Goal: Information Seeking & Learning: Learn about a topic

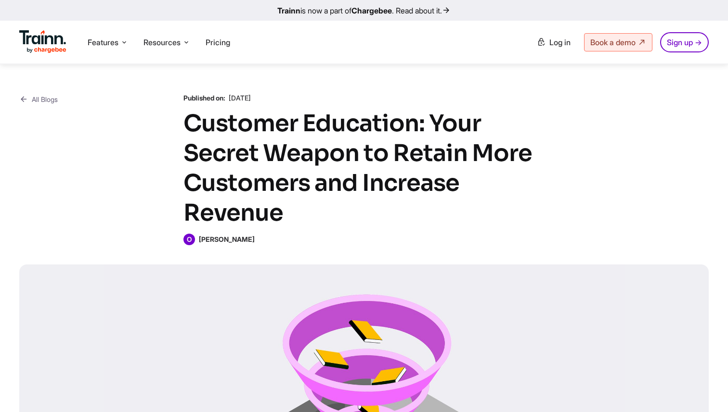
scroll to position [66, 0]
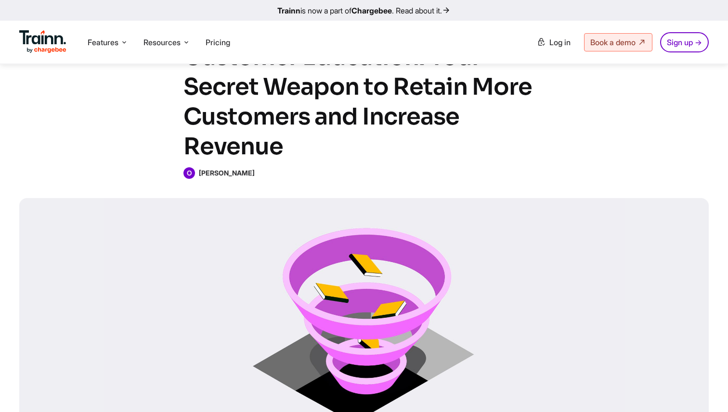
click at [228, 171] on b "[PERSON_NAME]" at bounding box center [227, 173] width 56 height 8
click at [164, 189] on div "All Blogs Published on: [DATE] Customer Education: Your Secret Weapon to Retain…" at bounding box center [364, 233] width 728 height 470
click at [191, 172] on span "O" at bounding box center [189, 173] width 12 height 12
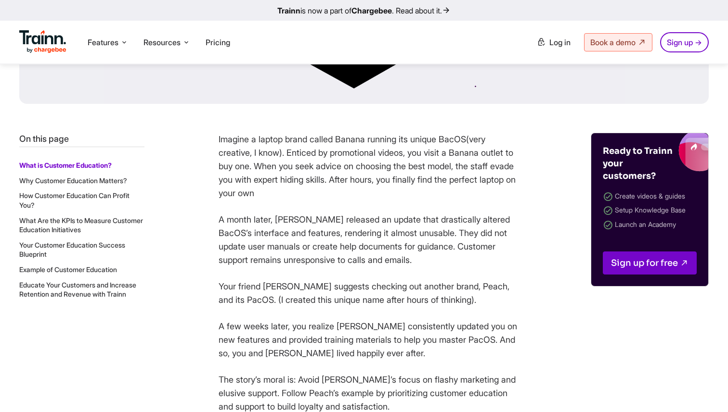
scroll to position [0, 0]
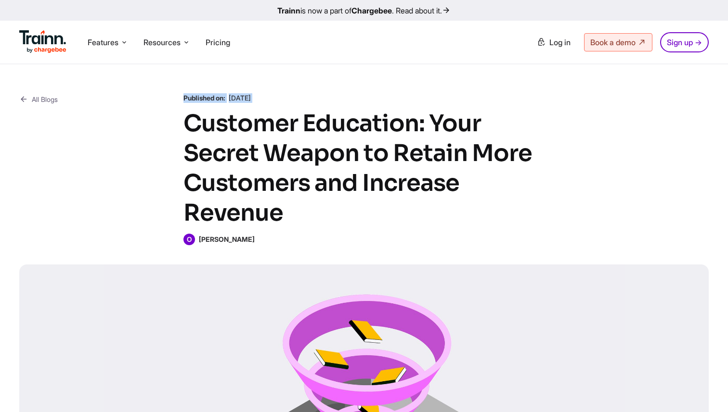
drag, startPoint x: 184, startPoint y: 101, endPoint x: 267, endPoint y: 104, distance: 82.4
click at [267, 104] on div "Published on: [DATE] Customer Education: Your Secret Weapon to Retain More Cust…" at bounding box center [363, 169] width 361 height 152
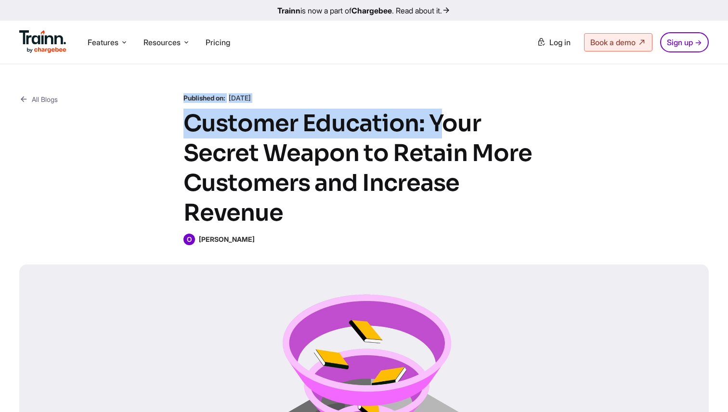
drag, startPoint x: 182, startPoint y: 99, endPoint x: 265, endPoint y: 114, distance: 84.1
click at [266, 114] on div "All Blogs Published on: [DATE] Customer Education: Your Secret Weapon to Retain…" at bounding box center [363, 169] width 689 height 152
click at [265, 114] on h1 "Customer Education: Your Secret Weapon to Retain More Customers and Increase Re…" at bounding box center [363, 168] width 361 height 119
